Goal: Complete application form

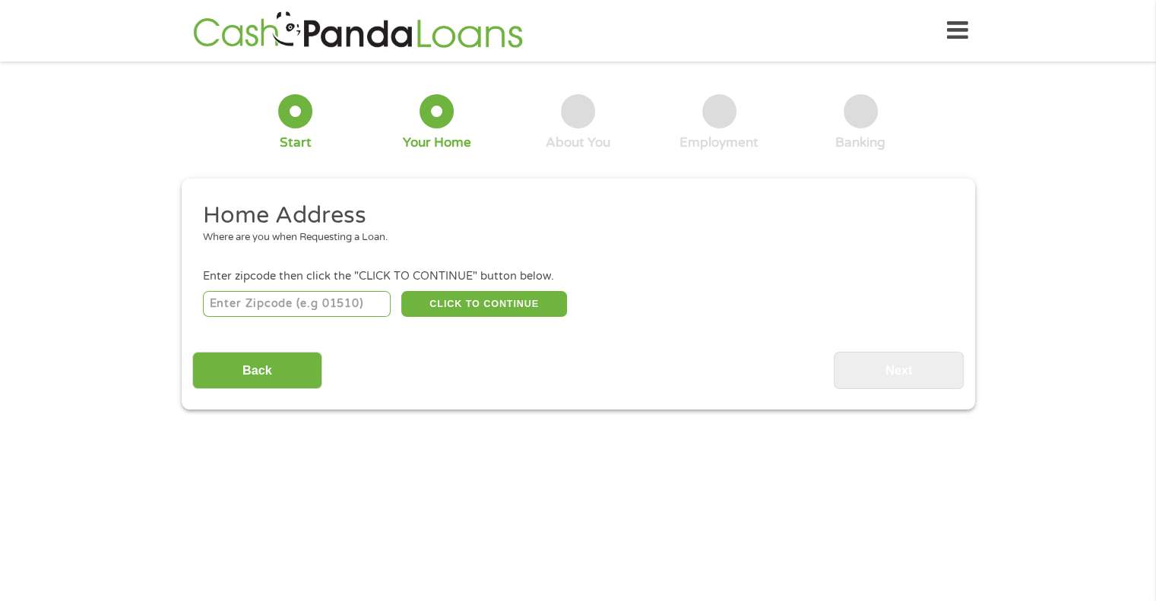
click at [335, 304] on input "number" at bounding box center [297, 304] width 188 height 26
type input "75234"
click at [492, 303] on button "CLICK TO CONTINUE" at bounding box center [484, 304] width 166 height 26
type input "75234"
type input "[GEOGRAPHIC_DATA]"
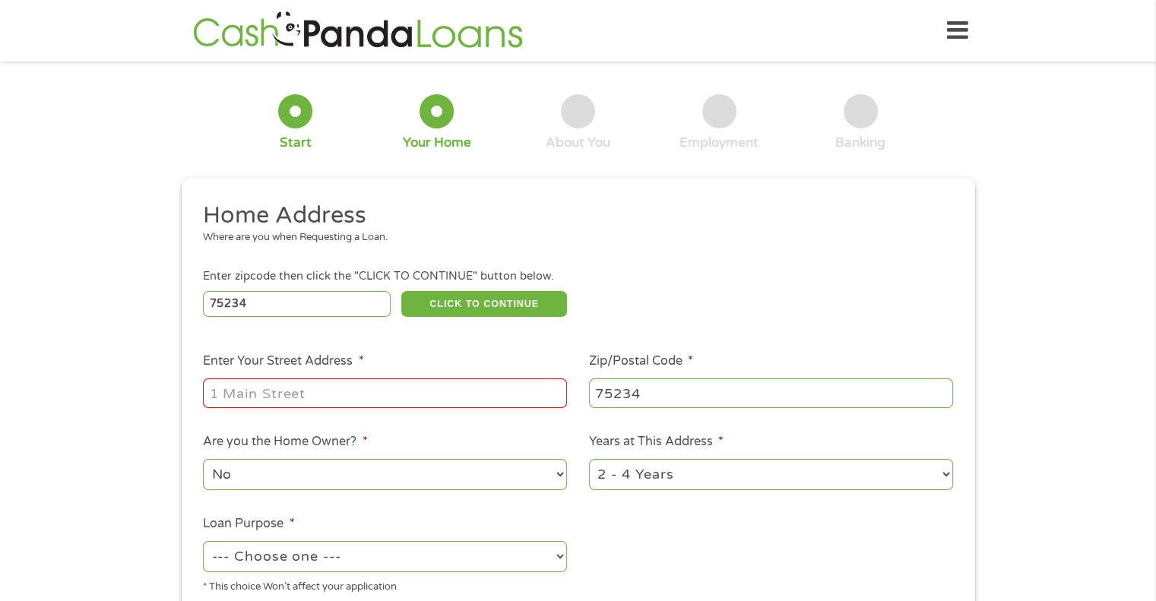
click at [444, 398] on input "Enter Your Street Address *" at bounding box center [385, 393] width 364 height 29
type input "[STREET_ADDRESS]"
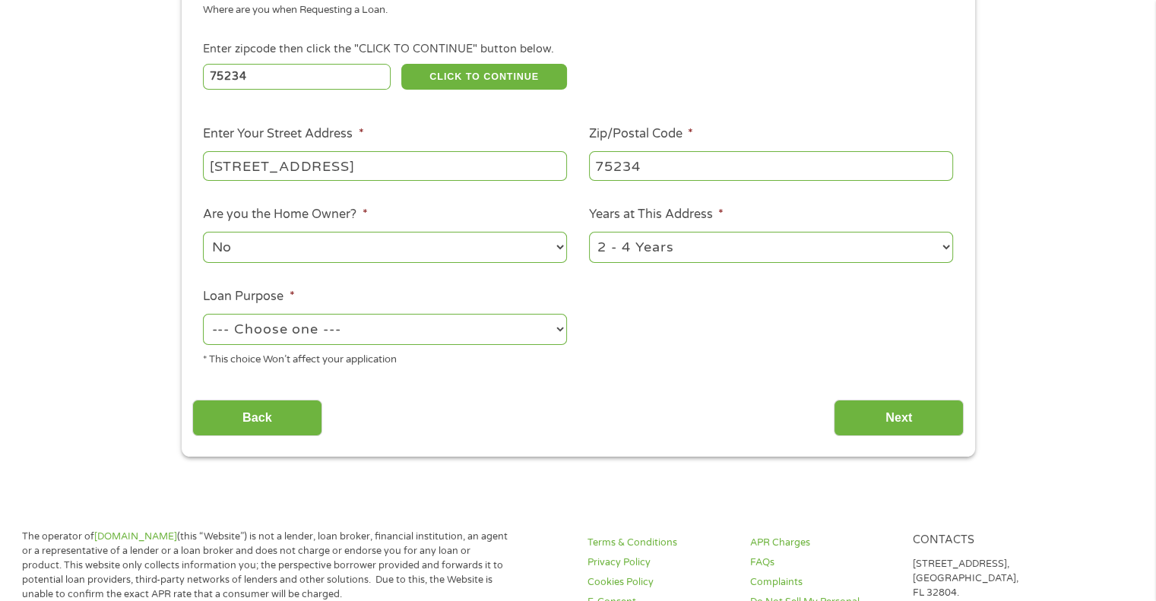
scroll to position [228, 0]
click at [865, 258] on select "1 Year or less 1 - 2 Years 2 - 4 Years Over 4 Years" at bounding box center [771, 246] width 364 height 31
select select "12months"
click at [589, 233] on select "1 Year or less 1 - 2 Years 2 - 4 Years Over 4 Years" at bounding box center [771, 246] width 364 height 31
click at [464, 333] on select "--- Choose one --- Pay Bills Debt Consolidation Home Improvement Major Purchase…" at bounding box center [385, 328] width 364 height 31
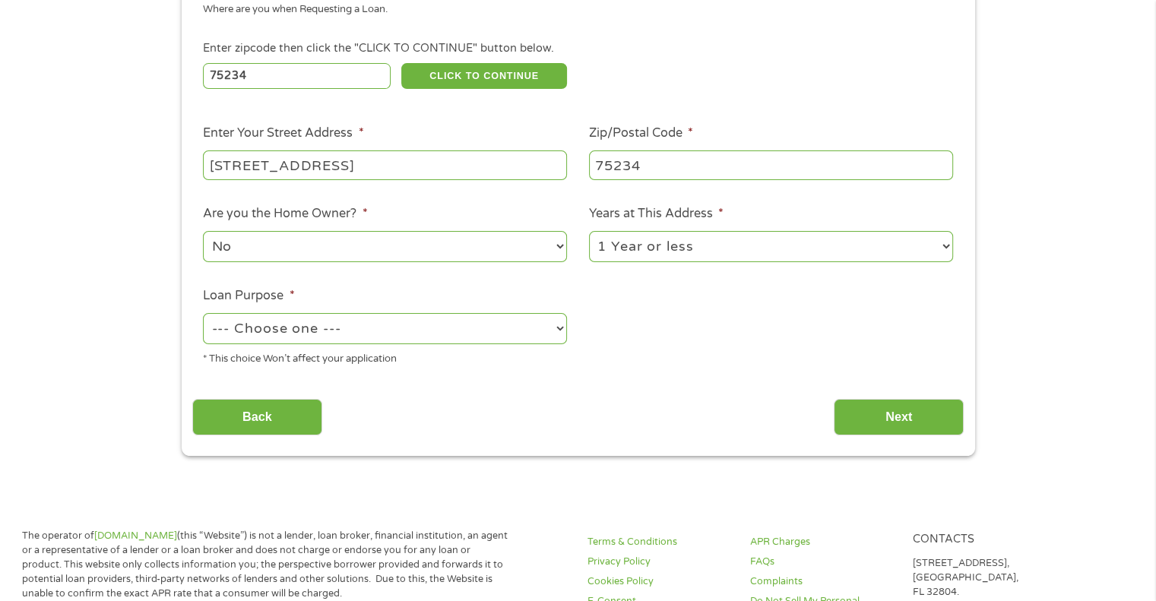
select select "paybills"
click at [203, 315] on select "--- Choose one --- Pay Bills Debt Consolidation Home Improvement Major Purchase…" at bounding box center [385, 328] width 364 height 31
click at [880, 423] on input "Next" at bounding box center [899, 417] width 130 height 37
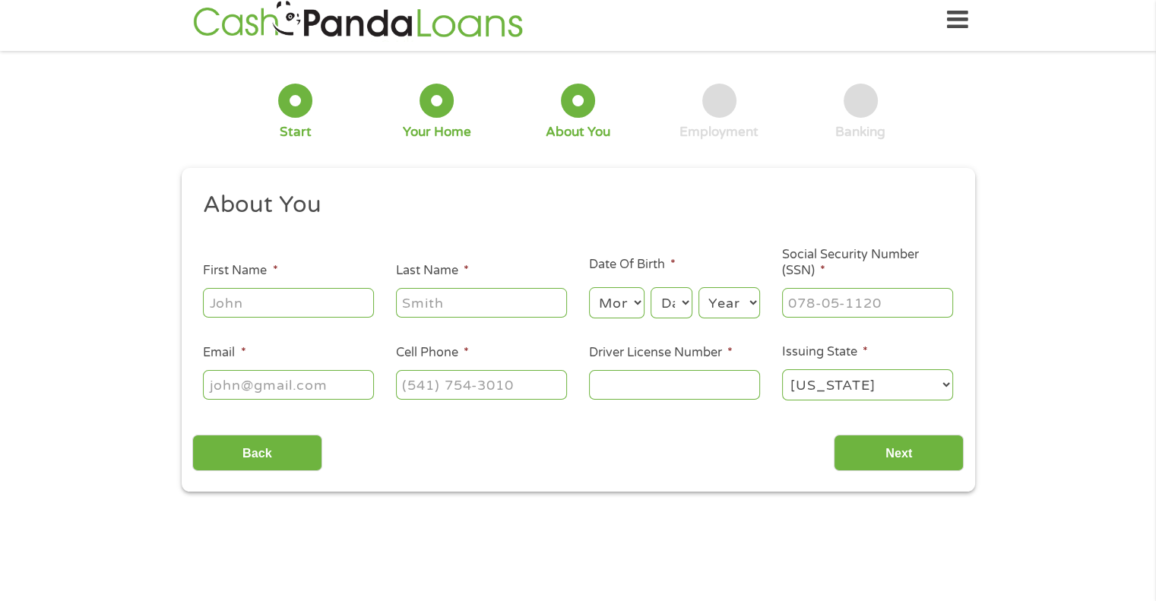
scroll to position [0, 0]
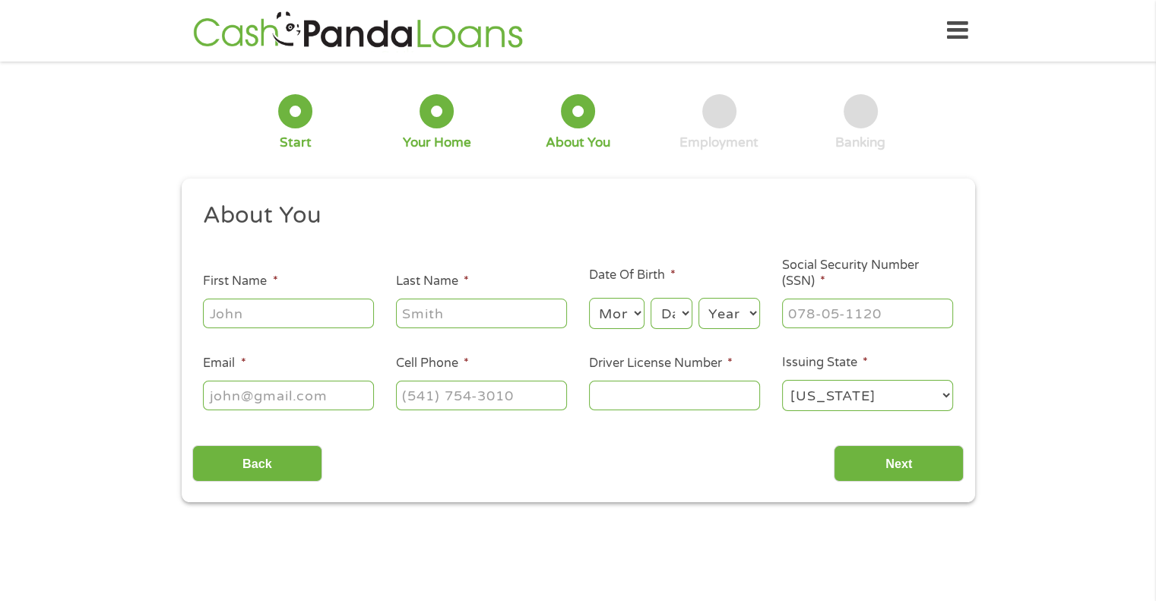
click at [303, 322] on input "First Name *" at bounding box center [288, 313] width 171 height 29
type input "[PERSON_NAME]"
type input "Slack Handy"
type input "[EMAIL_ADDRESS][DOMAIN_NAME]"
type input "[PHONE_NUMBER]"
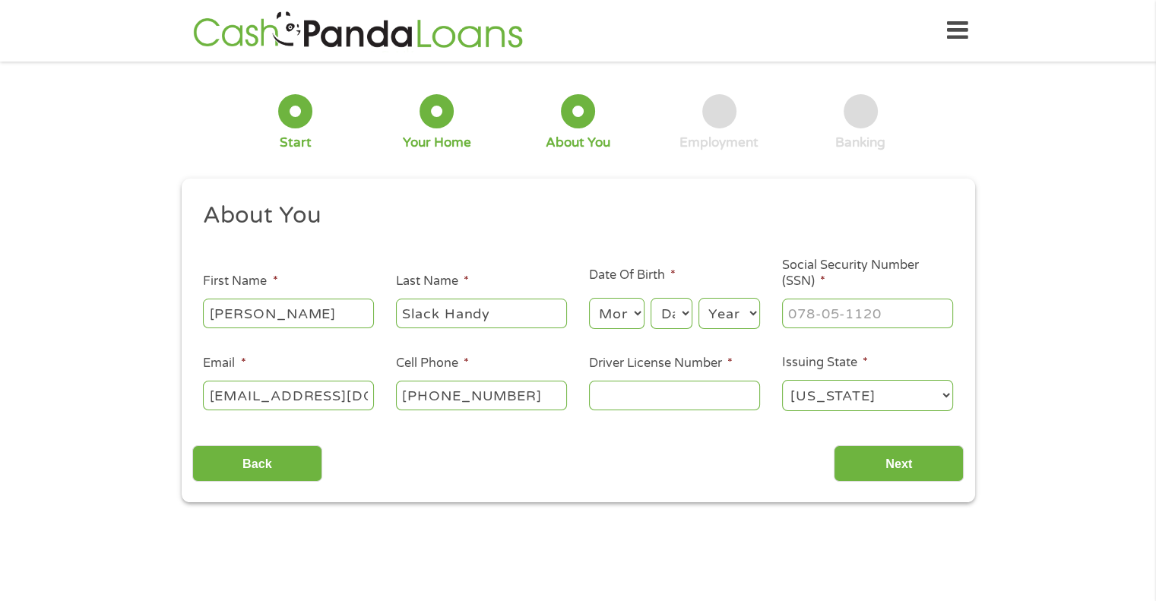
click at [633, 321] on select "Month 1 2 3 4 5 6 7 8 9 10 11 12" at bounding box center [616, 313] width 55 height 31
click at [589, 299] on select "Month 1 2 3 4 5 6 7 8 9 10 11 12" at bounding box center [616, 313] width 55 height 31
click at [634, 316] on select "Month 1 2 3 4 5 6 7 8 9 10 11 12" at bounding box center [616, 313] width 55 height 31
select select "1"
click at [589, 299] on select "Month 1 2 3 4 5 6 7 8 9 10 11 12" at bounding box center [616, 313] width 55 height 31
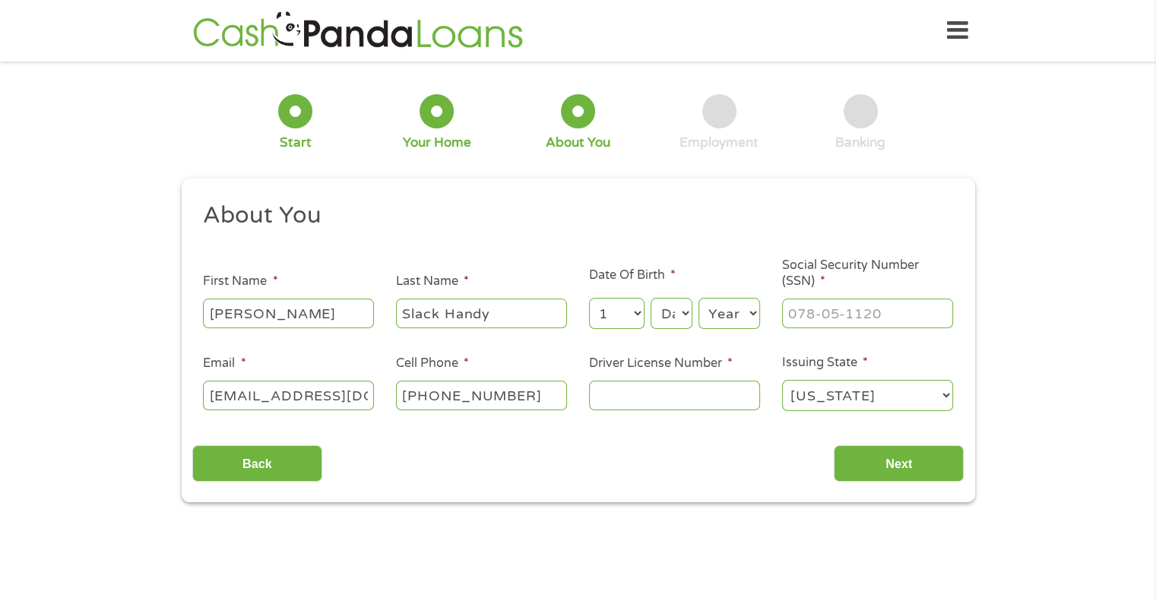
click at [680, 318] on select "Day 1 2 3 4 5 6 7 8 9 10 11 12 13 14 15 16 17 18 19 20 21 22 23 24 25 26 27 28 …" at bounding box center [671, 313] width 41 height 31
select select "15"
click at [651, 299] on select "Day 1 2 3 4 5 6 7 8 9 10 11 12 13 14 15 16 17 18 19 20 21 22 23 24 25 26 27 28 …" at bounding box center [671, 313] width 41 height 31
click at [737, 312] on select "Year [DATE] 2006 2005 2004 2003 2002 2001 2000 1999 1998 1997 1996 1995 1994 19…" at bounding box center [730, 313] width 62 height 31
select select "1971"
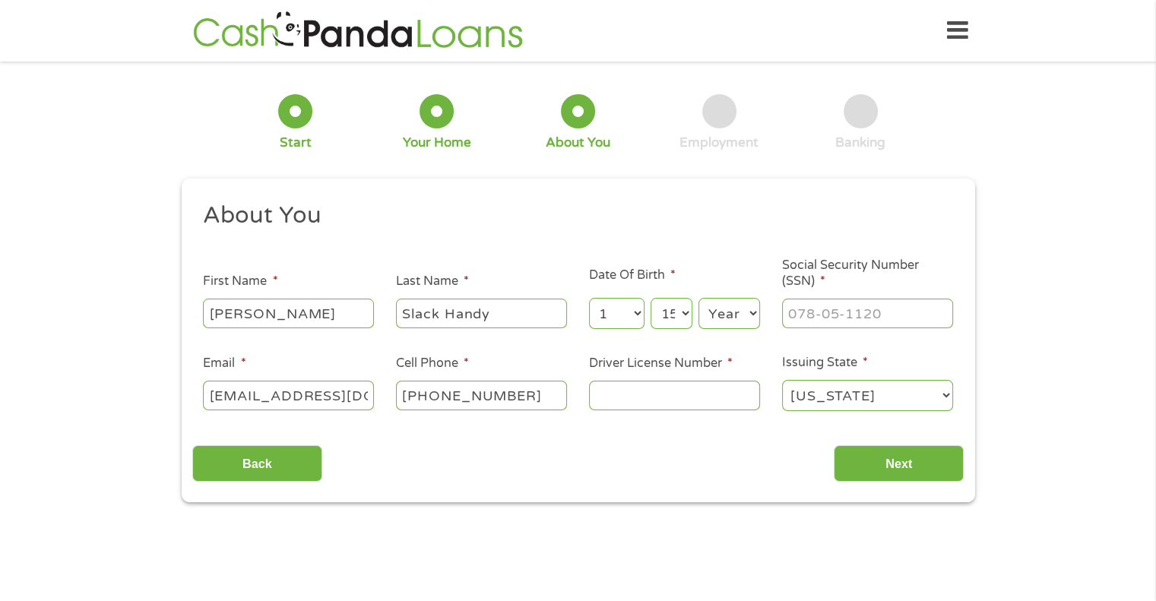
click at [699, 299] on select "Year [DATE] 2006 2005 2004 2003 2002 2001 2000 1999 1998 1997 1996 1995 1994 19…" at bounding box center [730, 313] width 62 height 31
click at [848, 312] on input "___-__-____" at bounding box center [867, 313] width 171 height 29
type input "436-25-0446"
click at [712, 401] on input "Driver License Number *" at bounding box center [674, 395] width 171 height 29
type input "24596326"
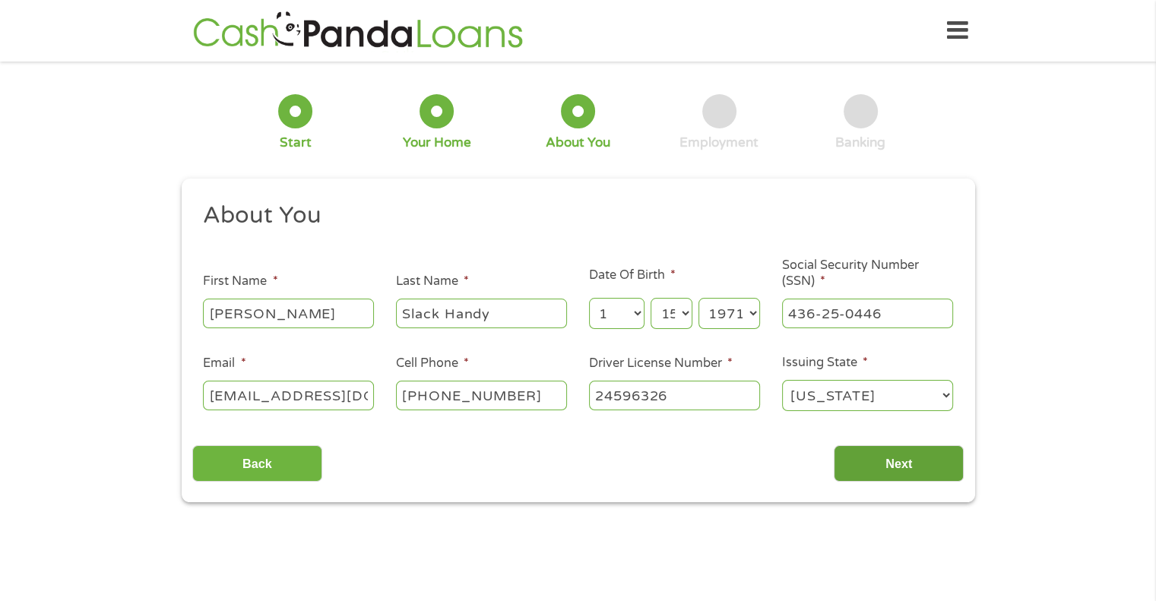
click at [888, 467] on input "Next" at bounding box center [899, 464] width 130 height 37
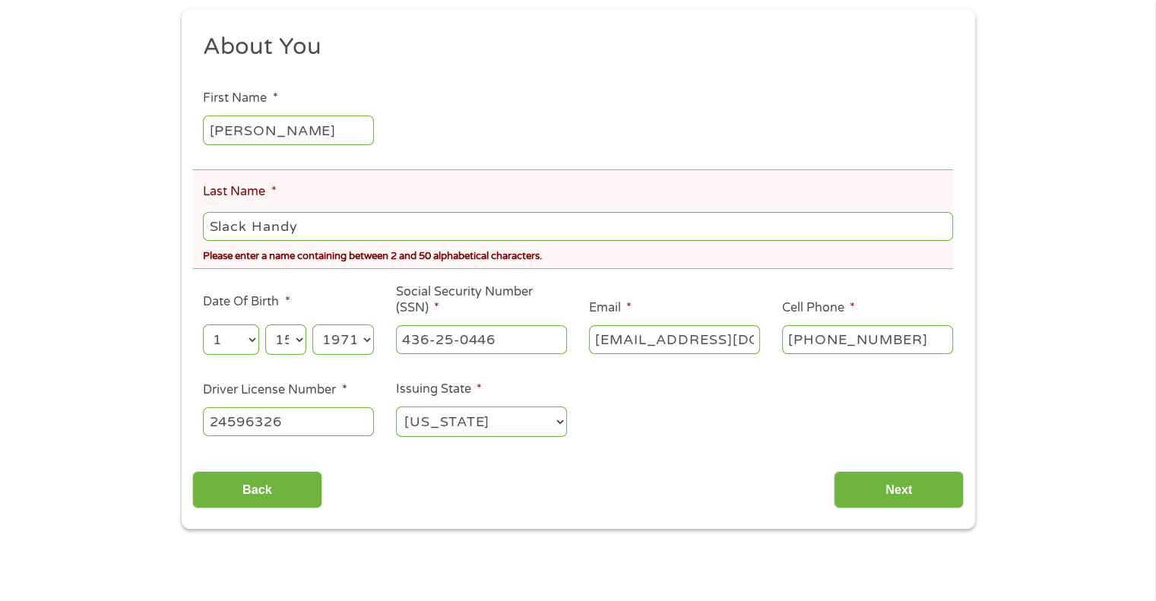
scroll to position [227, 0]
click at [251, 221] on input "Slack Handy" at bounding box center [578, 225] width 750 height 29
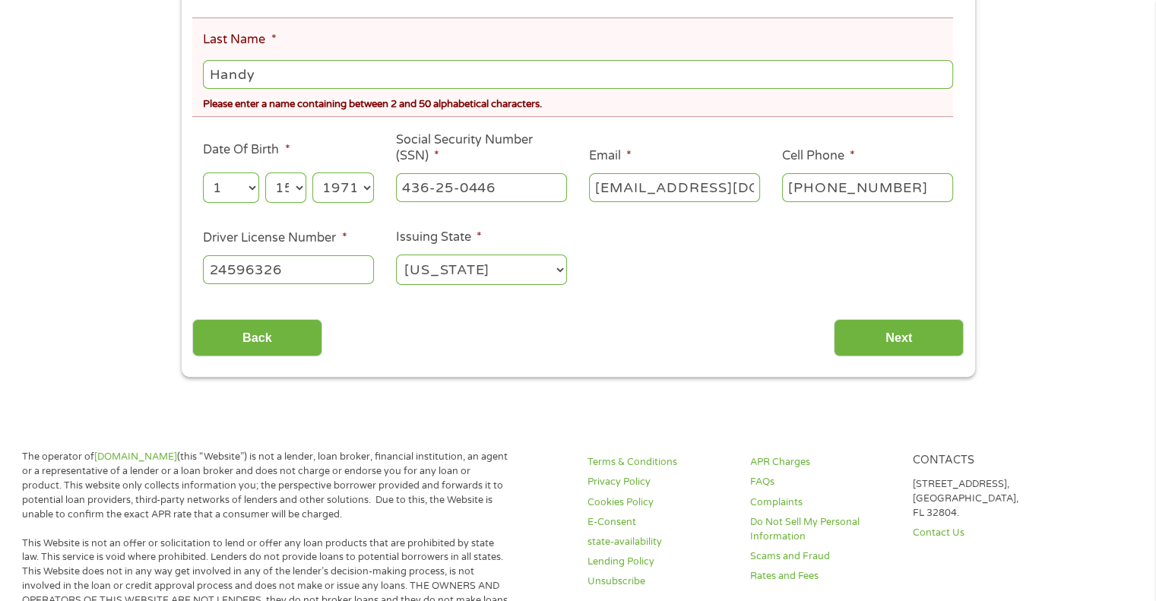
scroll to position [379, 0]
type input "Handy"
click at [856, 337] on input "Next" at bounding box center [899, 337] width 130 height 37
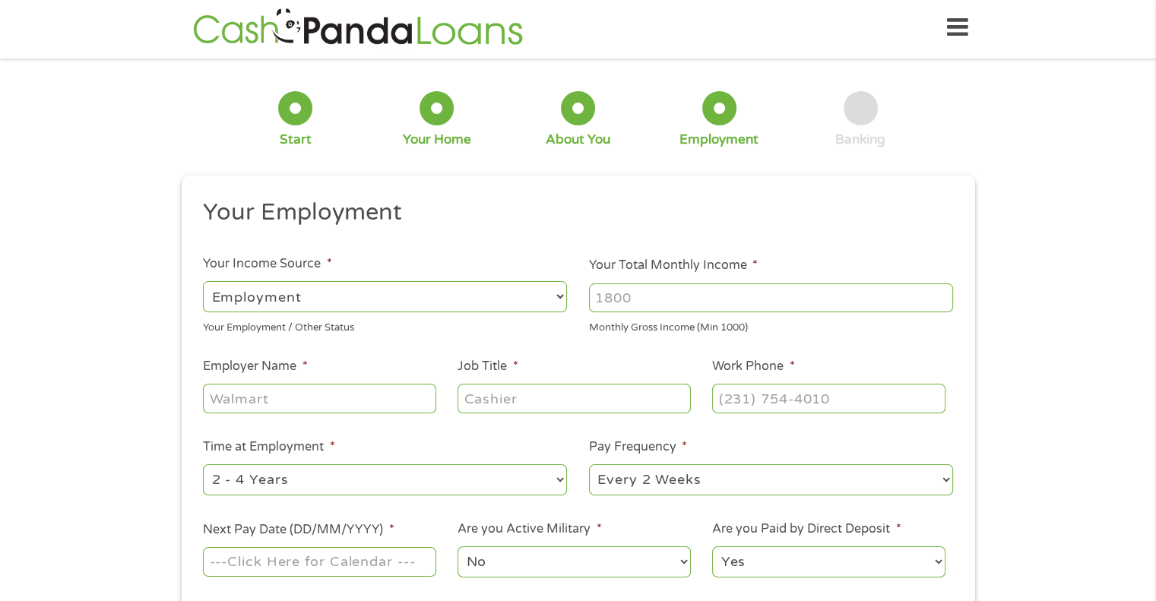
scroll to position [0, 0]
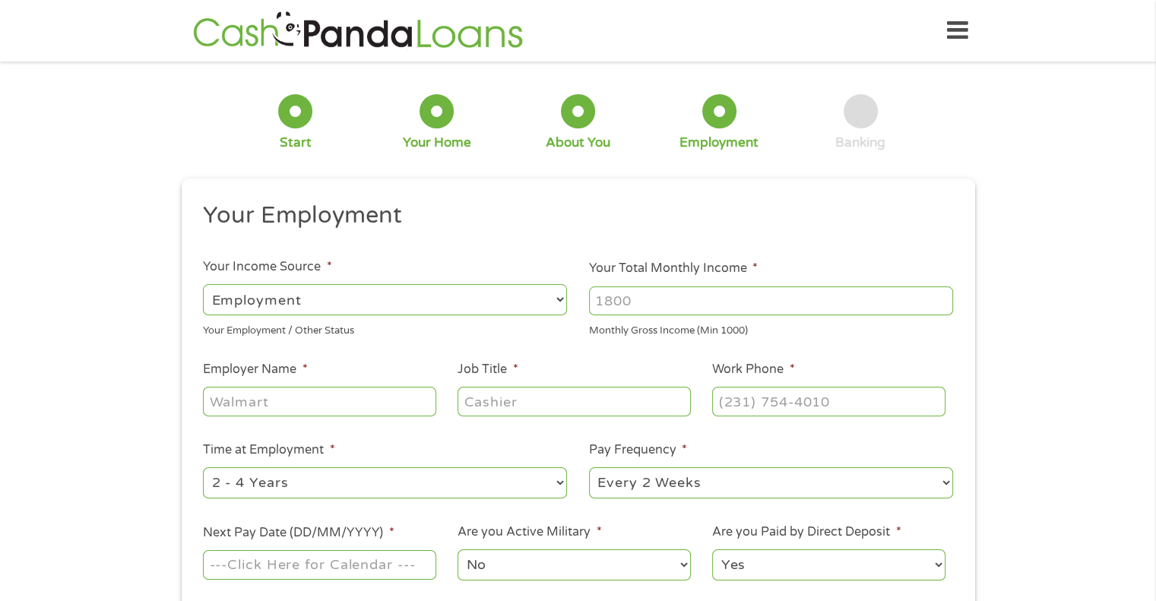
click at [626, 38] on div "Home Get Loan Offer How it works FAQs Blog Cash Loans Quick Loans Online Loans …" at bounding box center [579, 31] width 780 height 48
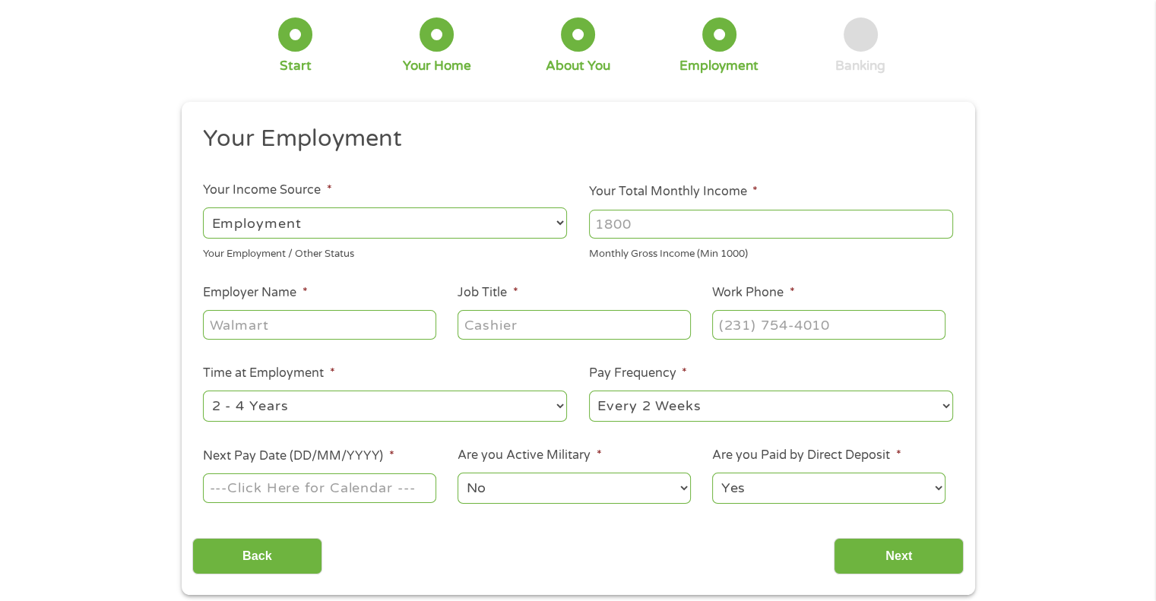
scroll to position [76, 0]
click at [689, 221] on input "Your Total Monthly Income *" at bounding box center [771, 225] width 364 height 29
type input "9000"
click at [294, 322] on input "Employer Name *" at bounding box center [319, 325] width 233 height 29
click at [367, 324] on input "City of [GEOGRAPHIC_DATA]" at bounding box center [319, 325] width 233 height 29
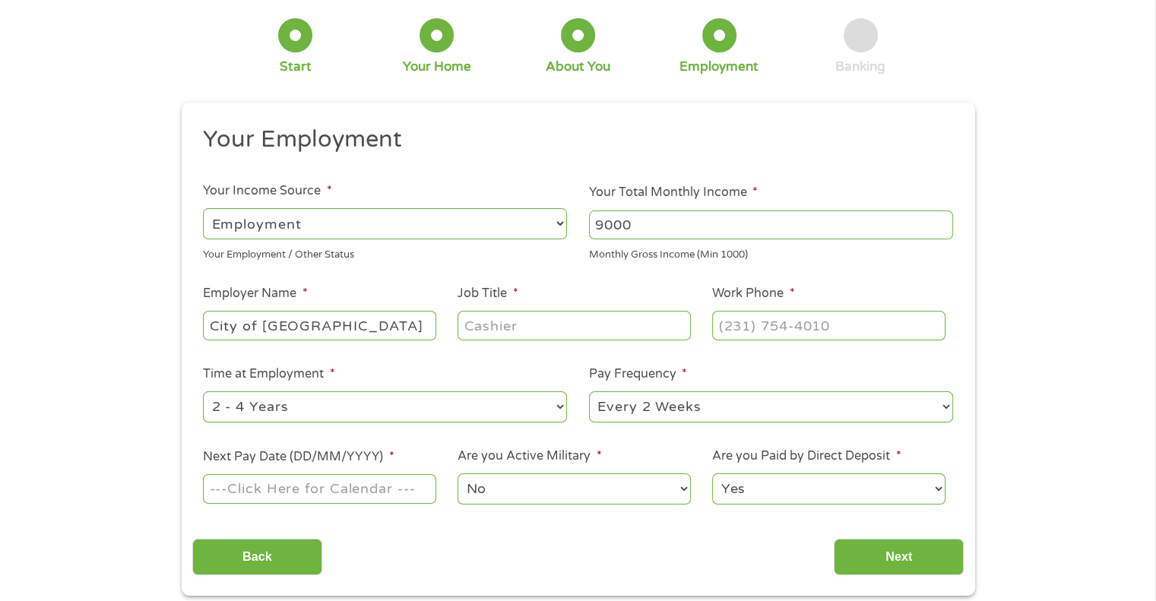
type input "City of [GEOGRAPHIC_DATA]"
type input "Superintendent"
type input "[PHONE_NUMBER]"
click at [477, 407] on select "--- Choose one --- 1 Year or less 1 - 2 Years 2 - 4 Years Over 4 Years" at bounding box center [385, 407] width 364 height 31
select select "60months"
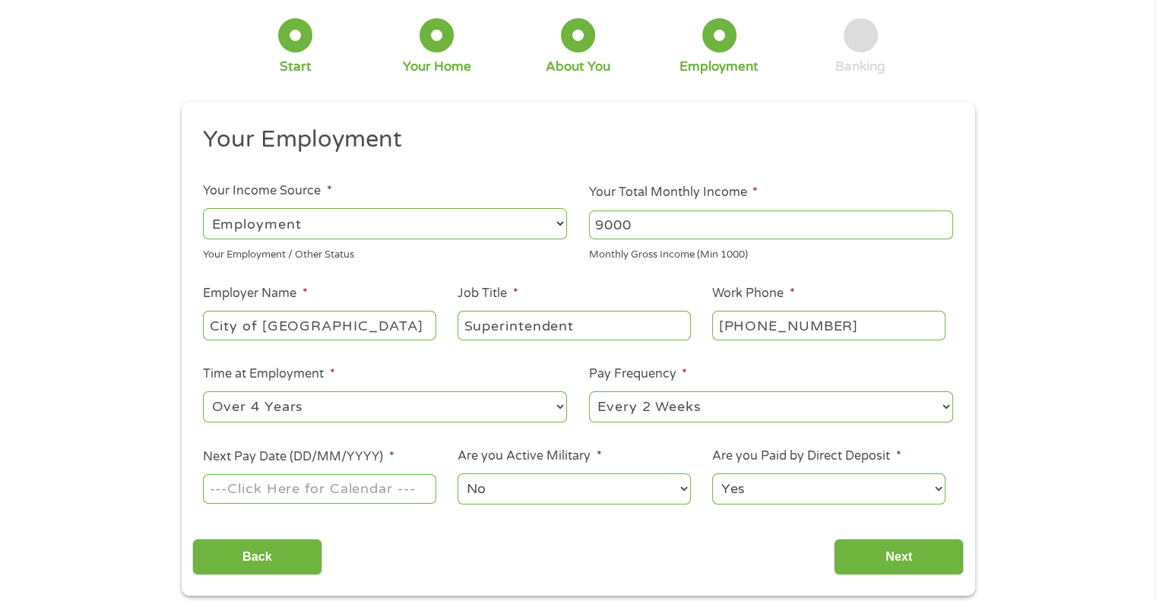
click at [203, 392] on select "--- Choose one --- 1 Year or less 1 - 2 Years 2 - 4 Years Over 4 Years" at bounding box center [385, 407] width 364 height 31
click at [375, 493] on input "Next Pay Date (DD/MM/YYYY) *" at bounding box center [319, 488] width 233 height 29
click at [377, 489] on input "Next Pay Date (DD/MM/YYYY) *" at bounding box center [319, 488] width 233 height 29
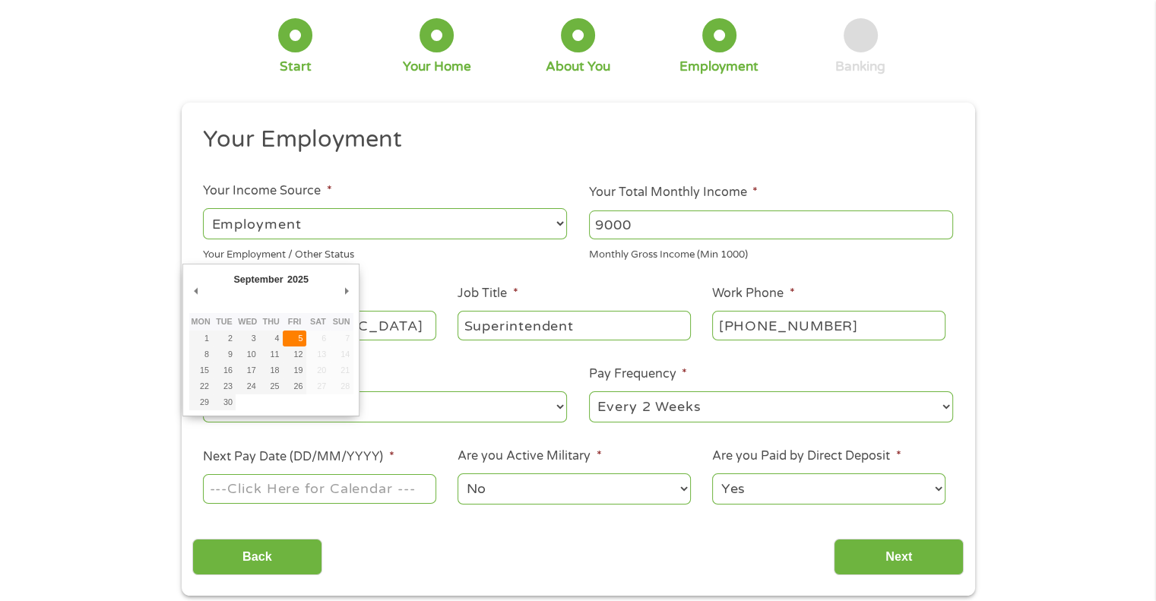
type input "[DATE]"
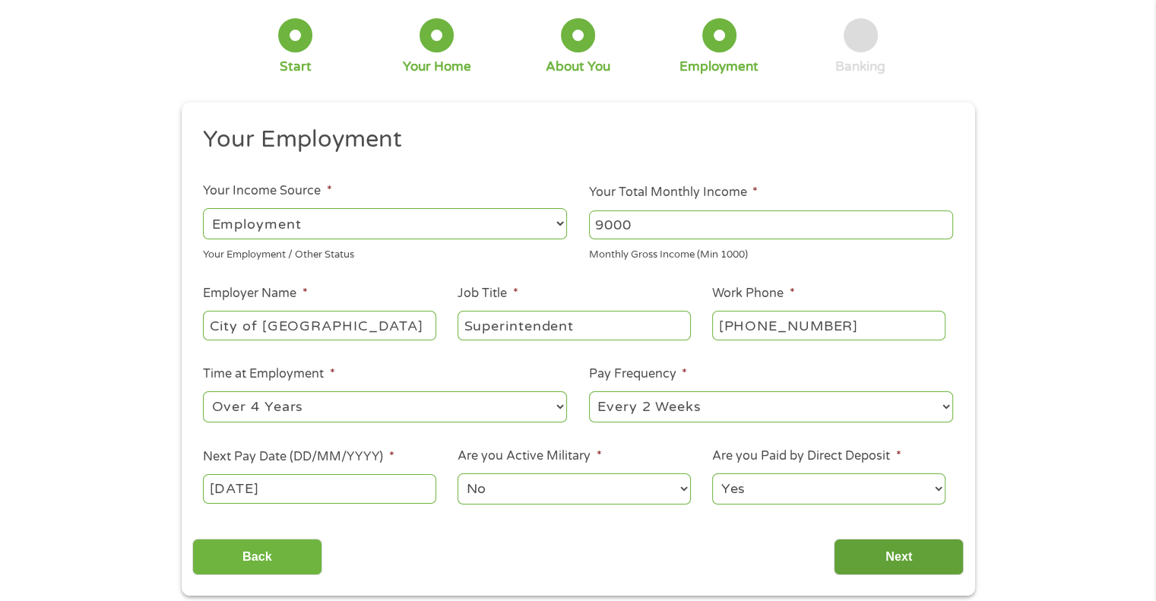
click at [923, 562] on input "Next" at bounding box center [899, 557] width 130 height 37
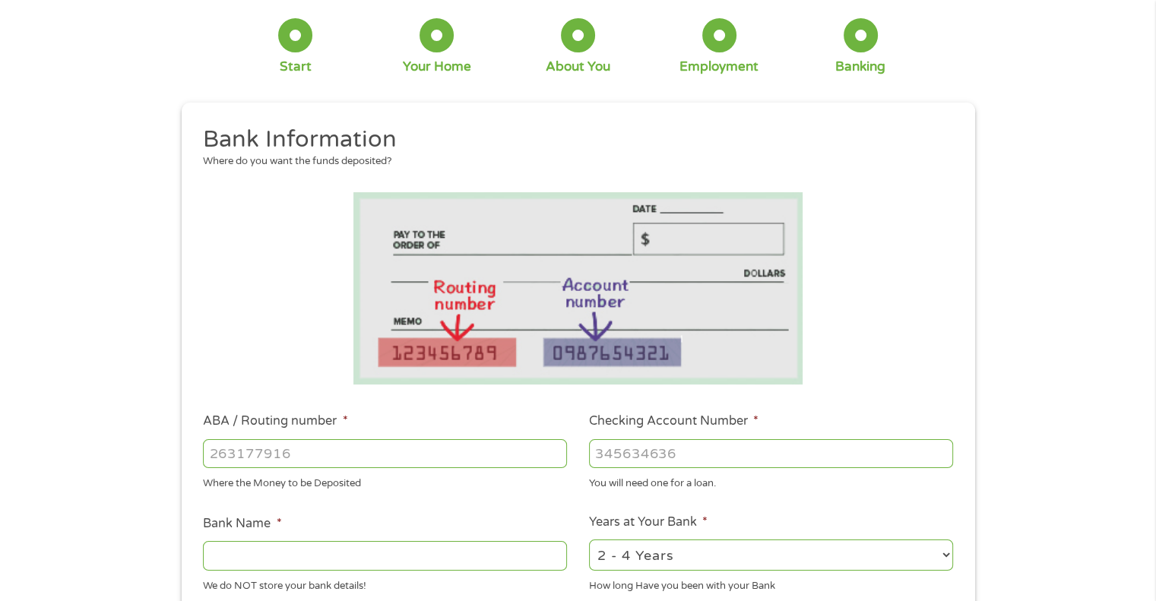
scroll to position [0, 0]
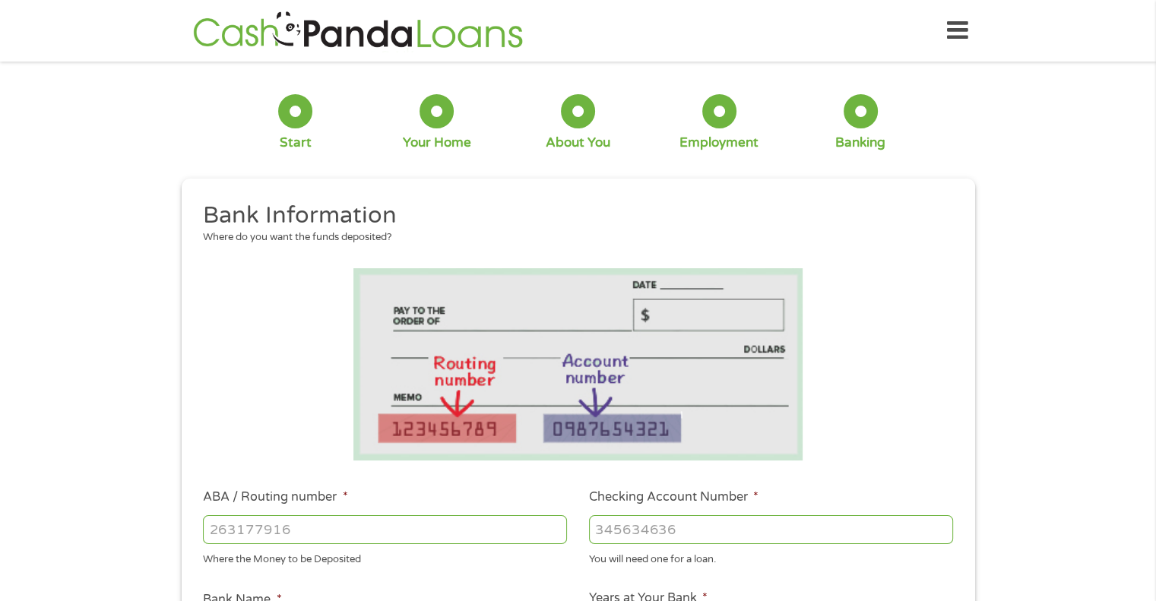
click at [289, 530] on input "ABA / Routing number *" at bounding box center [385, 529] width 364 height 29
type input "031176110"
type input "CAPITAL ONE NA"
type input "031176110"
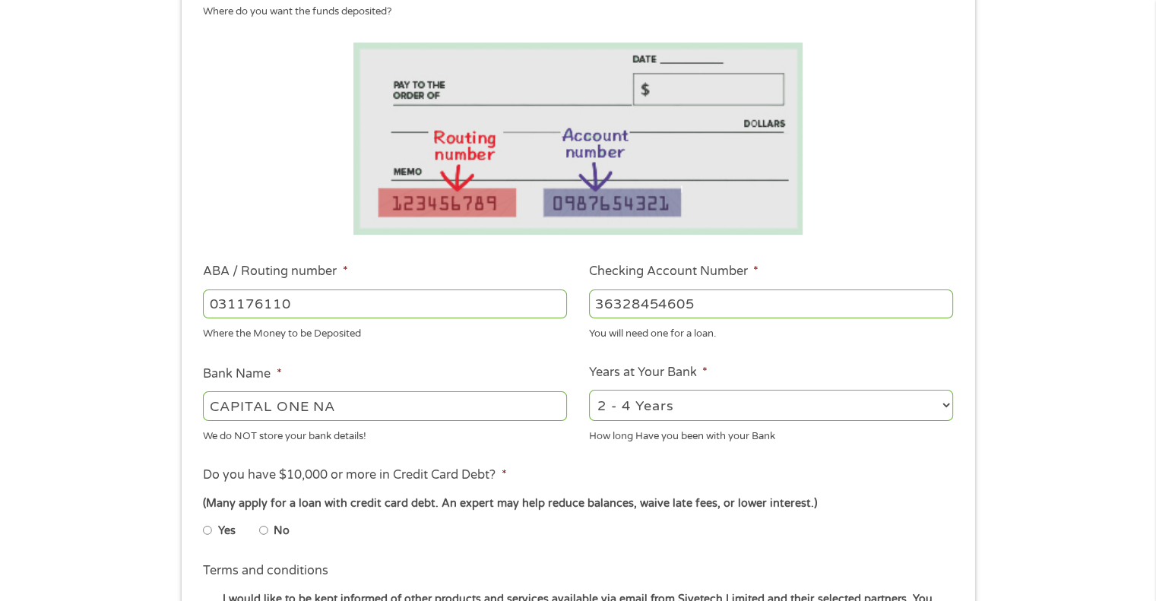
scroll to position [227, 0]
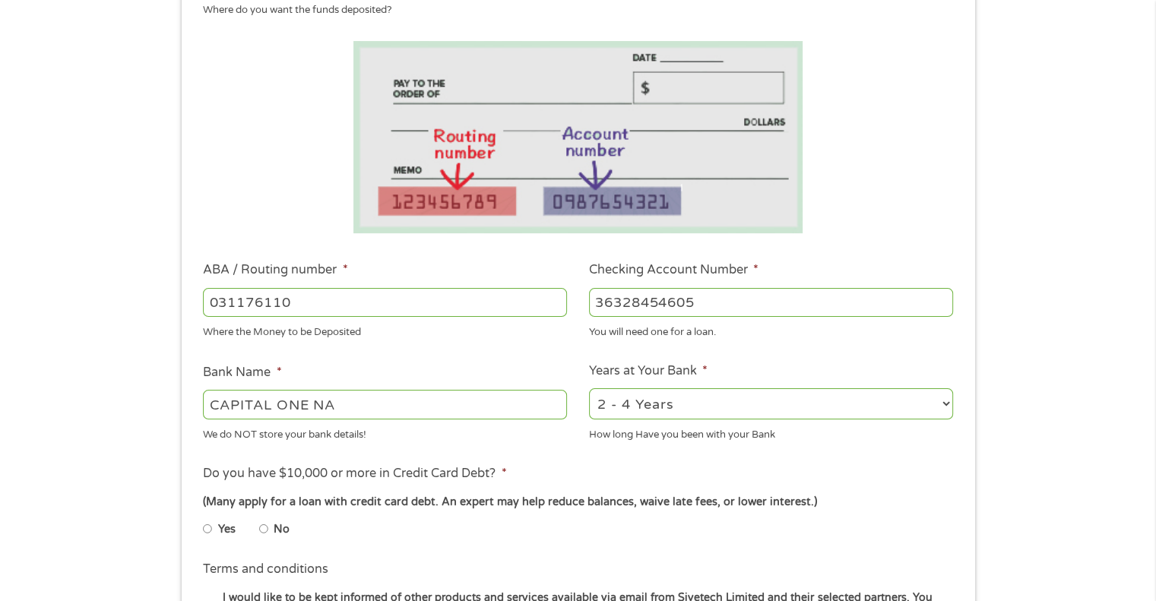
type input "36328454605"
click at [937, 398] on select "2 - 4 Years 6 - 12 Months 1 - 2 Years Over 4 Years" at bounding box center [771, 403] width 364 height 31
select select "60months"
click at [589, 389] on select "2 - 4 Years 6 - 12 Months 1 - 2 Years Over 4 Years" at bounding box center [771, 403] width 364 height 31
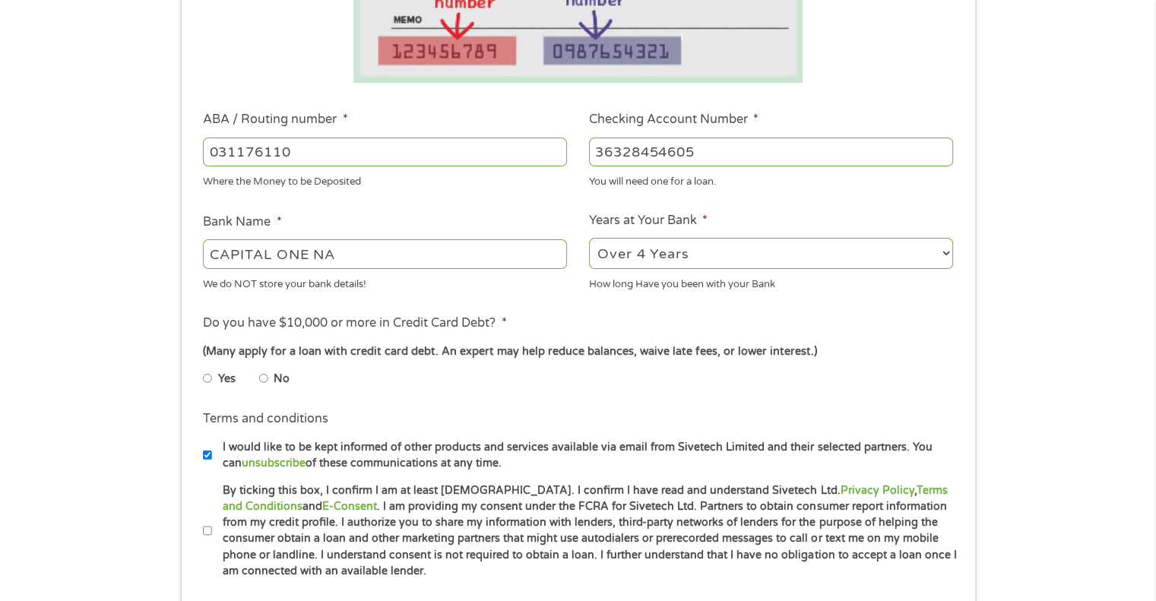
scroll to position [379, 0]
click at [265, 375] on input "No" at bounding box center [263, 378] width 9 height 24
radio input "true"
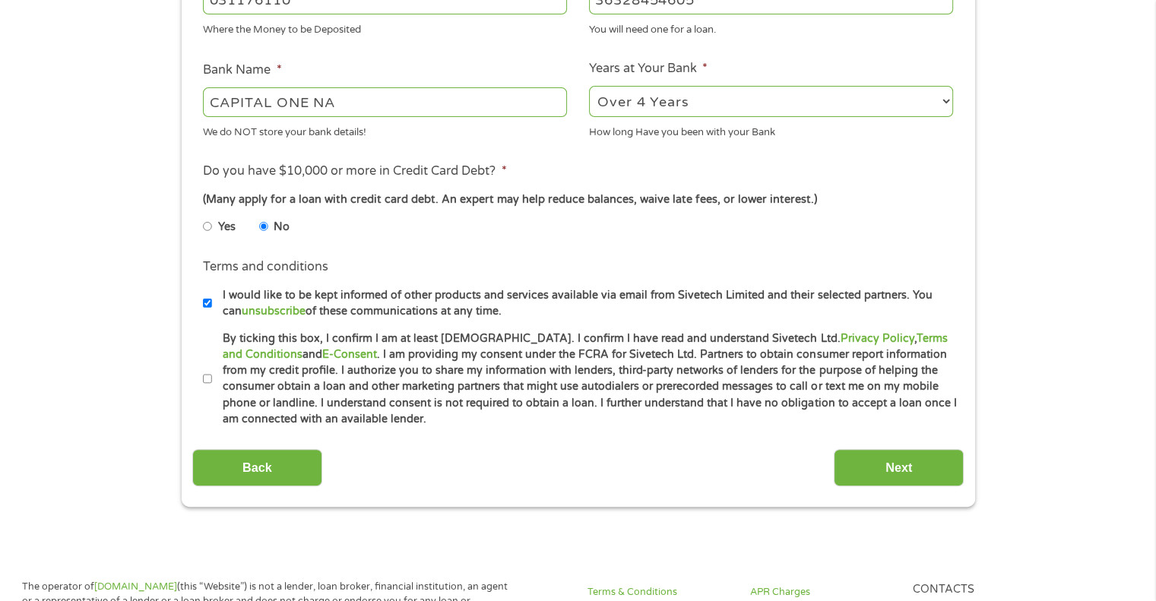
scroll to position [531, 0]
click at [207, 306] on input "I would like to be kept informed of other products and services available via e…" at bounding box center [207, 302] width 9 height 24
checkbox input "false"
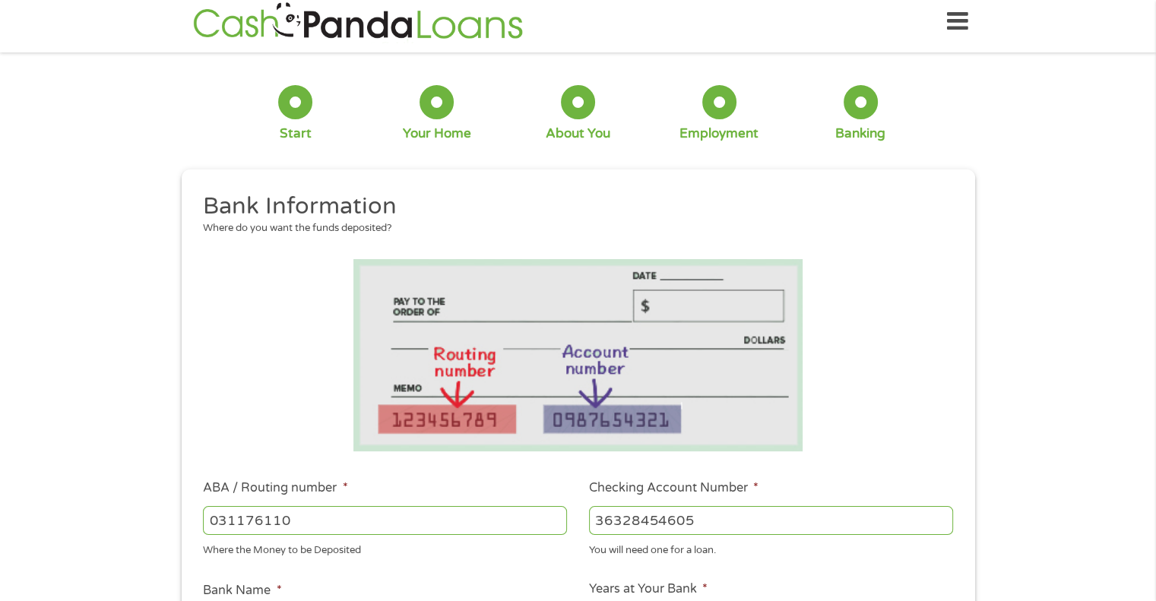
scroll to position [0, 0]
